Goal: Task Accomplishment & Management: Manage account settings

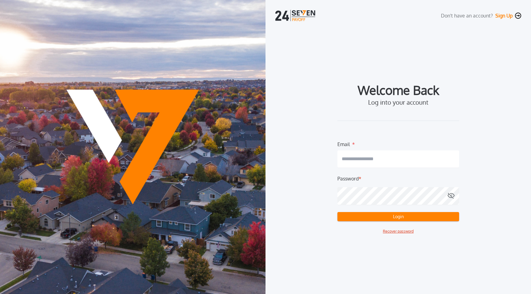
click at [360, 163] on input "email" at bounding box center [398, 159] width 122 height 17
type input "**********"
click at [314, 224] on div "**********" at bounding box center [398, 159] width 246 height 149
click at [398, 215] on button "Login" at bounding box center [398, 216] width 122 height 9
click at [400, 232] on button "Recover password" at bounding box center [398, 232] width 31 height 6
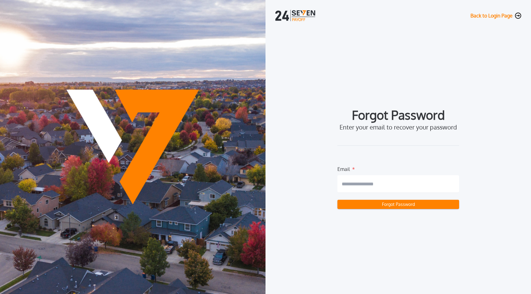
click at [371, 185] on input "email" at bounding box center [398, 183] width 122 height 17
type input "**********"
click at [392, 252] on div "**********" at bounding box center [398, 160] width 246 height 250
click at [396, 206] on button "Forgot Password" at bounding box center [398, 204] width 122 height 9
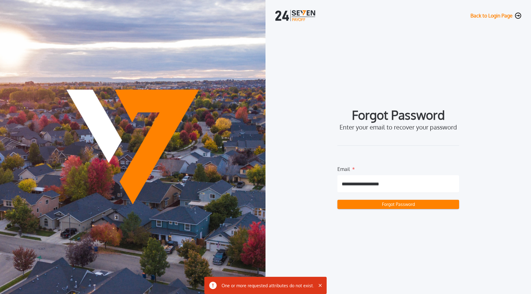
click at [319, 284] on img "button" at bounding box center [320, 285] width 3 height 3
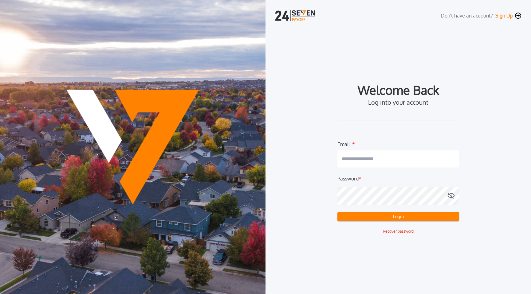
click at [374, 158] on input "email" at bounding box center [398, 159] width 122 height 17
type input "**********"
click at [337, 212] on button "Login" at bounding box center [398, 216] width 122 height 9
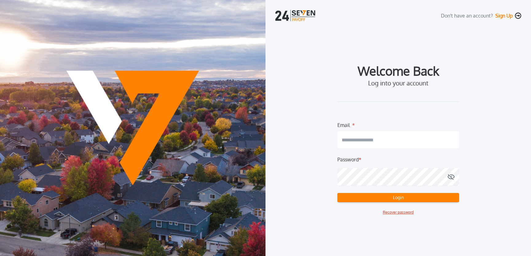
click at [505, 16] on button "Sign Up" at bounding box center [503, 16] width 17 height 6
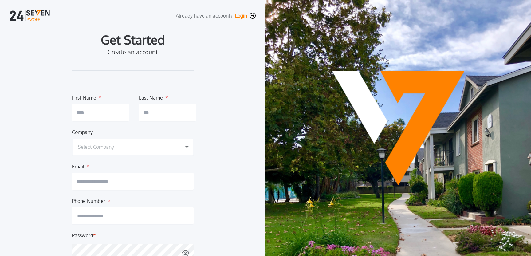
click at [98, 46] on input "text" at bounding box center [100, 112] width 57 height 17
type input "****"
type input "*******"
click at [113, 46] on div "Select Company" at bounding box center [133, 146] width 122 height 17
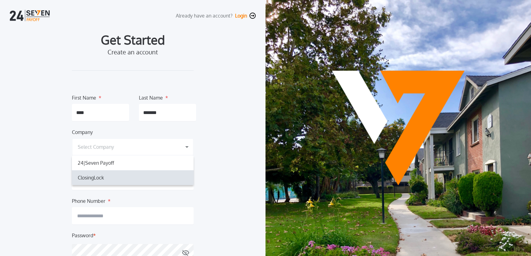
click at [111, 46] on div "ClosingLock 0195b43b-a451-7048-afc8-d1e738f21c99" at bounding box center [133, 177] width 122 height 15
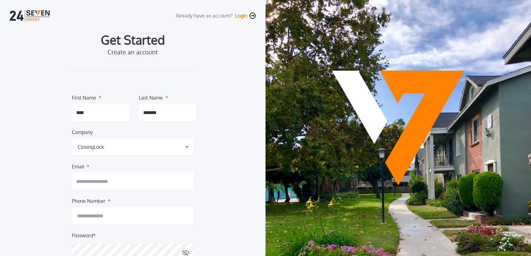
click at [106, 46] on input "email" at bounding box center [133, 181] width 122 height 17
type input "**********"
click at [110, 46] on input at bounding box center [133, 215] width 122 height 17
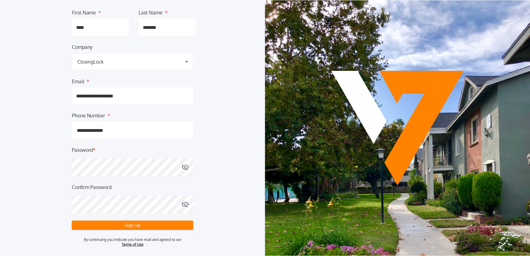
scroll to position [86, 0]
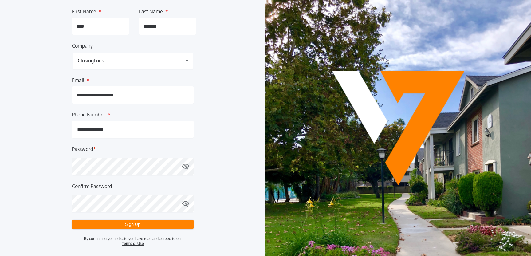
type input "**********"
click at [187, 46] on icon "button" at bounding box center [185, 166] width 7 height 7
click at [187, 46] on button "Confirm Password" at bounding box center [185, 204] width 7 height 18
click at [138, 46] on button "Sign Up" at bounding box center [133, 224] width 122 height 9
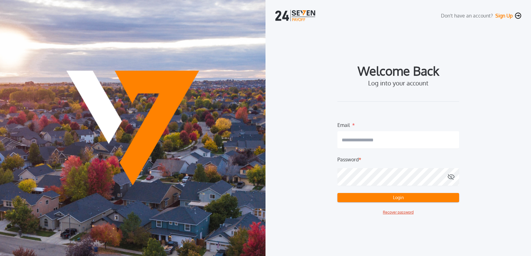
click at [369, 46] on input "email" at bounding box center [398, 139] width 122 height 17
type input "**********"
click at [337, 46] on button "Login" at bounding box center [398, 197] width 122 height 9
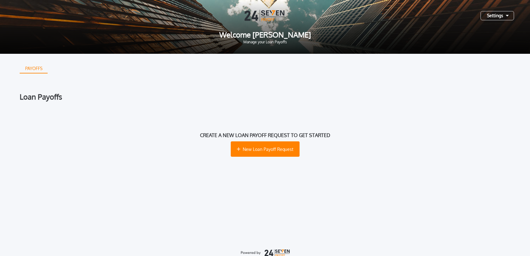
click at [501, 16] on div "Settings" at bounding box center [497, 15] width 33 height 9
click at [252, 46] on div "PAYOFFS Loan Payoffs Create a new loan payoff request to get started New Loan P…" at bounding box center [265, 139] width 491 height 171
click at [38, 46] on div "PAYOFFS" at bounding box center [33, 69] width 27 height 10
click at [39, 46] on div "Loan Payoffs" at bounding box center [265, 96] width 491 height 7
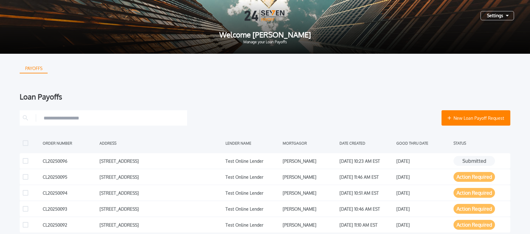
click at [495, 16] on div "Settings" at bounding box center [497, 15] width 33 height 9
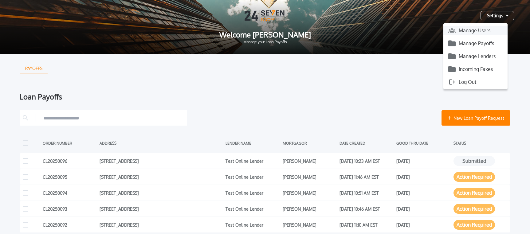
click at [469, 30] on button "Manage Users" at bounding box center [475, 30] width 64 height 9
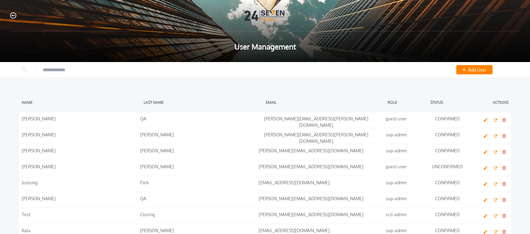
click at [14, 15] on icon "button" at bounding box center [13, 16] width 6 height 6
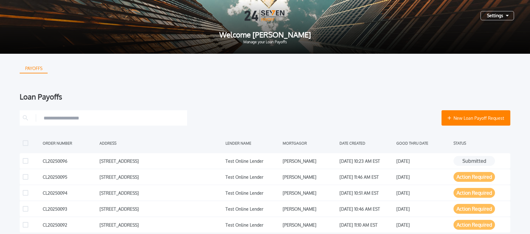
click at [496, 14] on div "Settings" at bounding box center [497, 15] width 33 height 9
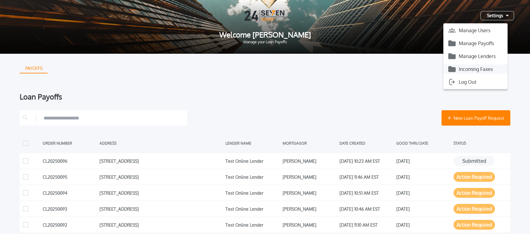
click at [479, 70] on button "Incoming Faxes" at bounding box center [475, 69] width 64 height 9
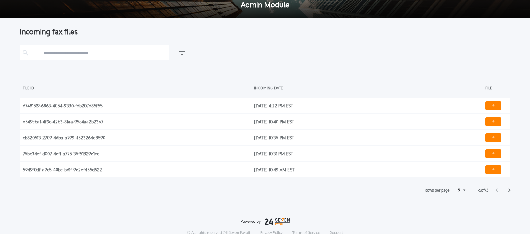
scroll to position [68, 0]
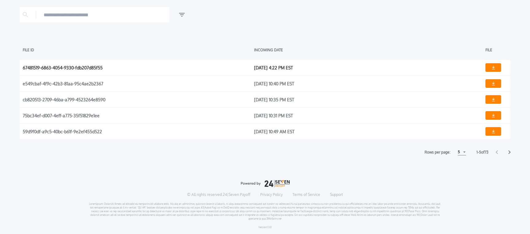
click at [496, 66] on link at bounding box center [492, 67] width 15 height 8
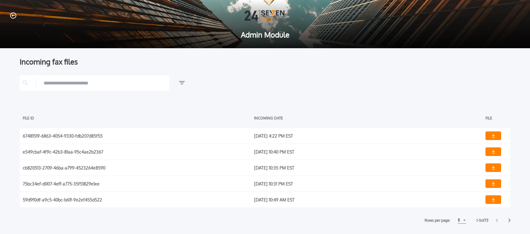
click at [15, 16] on icon "button" at bounding box center [13, 16] width 6 height 6
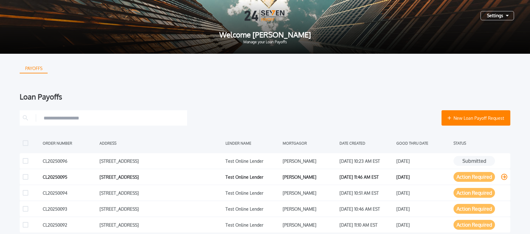
click at [504, 176] on icon at bounding box center [504, 177] width 6 height 6
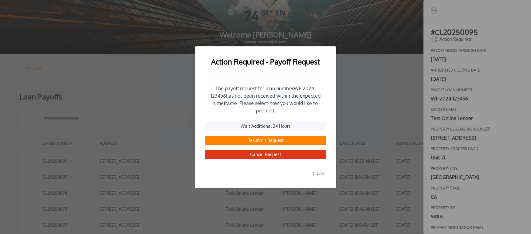
click at [316, 169] on button "Close" at bounding box center [318, 173] width 16 height 9
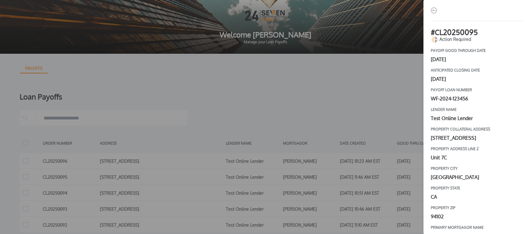
click at [436, 10] on img "button" at bounding box center [434, 10] width 6 height 6
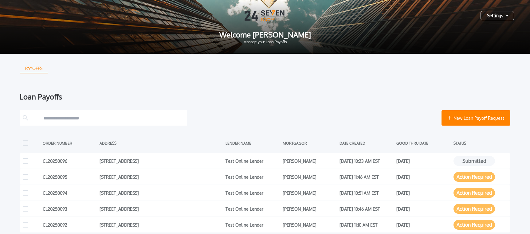
click at [509, 17] on div "Settings" at bounding box center [497, 15] width 33 height 9
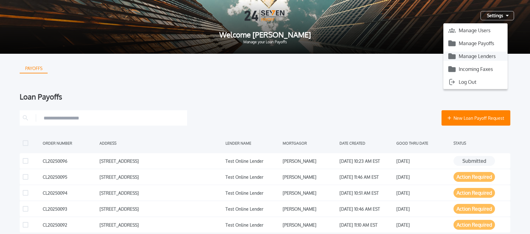
click at [474, 52] on button "Manage Lenders" at bounding box center [475, 56] width 64 height 9
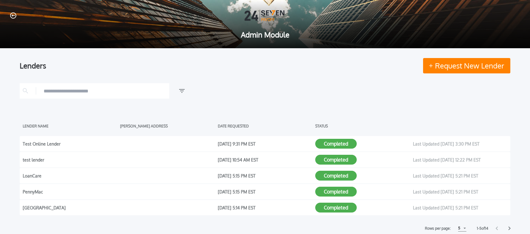
click at [12, 16] on icon "button" at bounding box center [13, 16] width 6 height 6
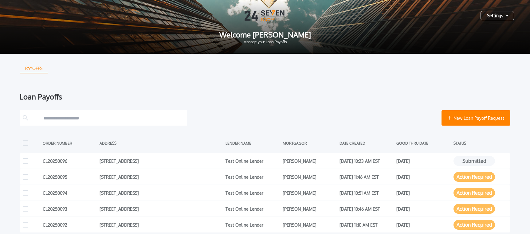
click at [496, 17] on div "Settings" at bounding box center [497, 15] width 33 height 9
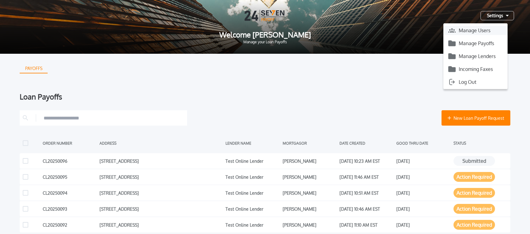
click at [474, 33] on button "Manage Users" at bounding box center [475, 30] width 64 height 9
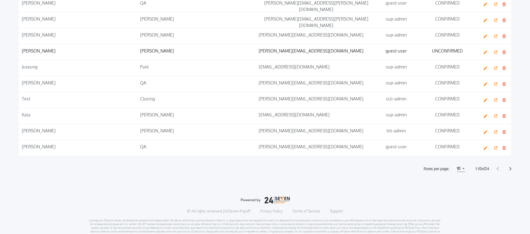
scroll to position [117, 0]
click at [459, 167] on div "10" at bounding box center [461, 168] width 8 height 6
click at [459, 193] on h1 "15" at bounding box center [461, 190] width 6 height 7
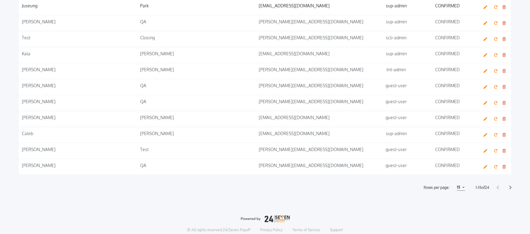
scroll to position [177, 0]
click at [485, 136] on icon "button" at bounding box center [486, 135] width 4 height 4
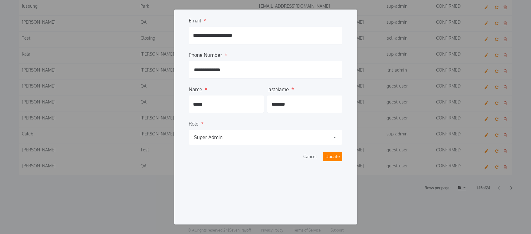
click at [312, 156] on button "Cancel" at bounding box center [310, 156] width 18 height 9
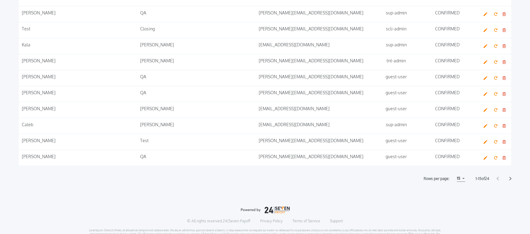
scroll to position [0, 0]
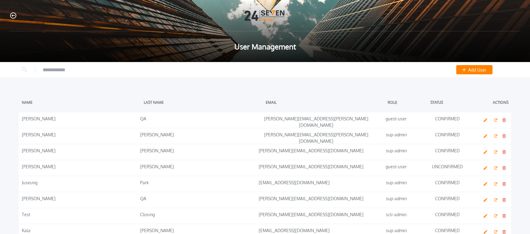
click at [14, 16] on icon "button" at bounding box center [13, 15] width 6 height 6
